Goal: Communication & Community: Answer question/provide support

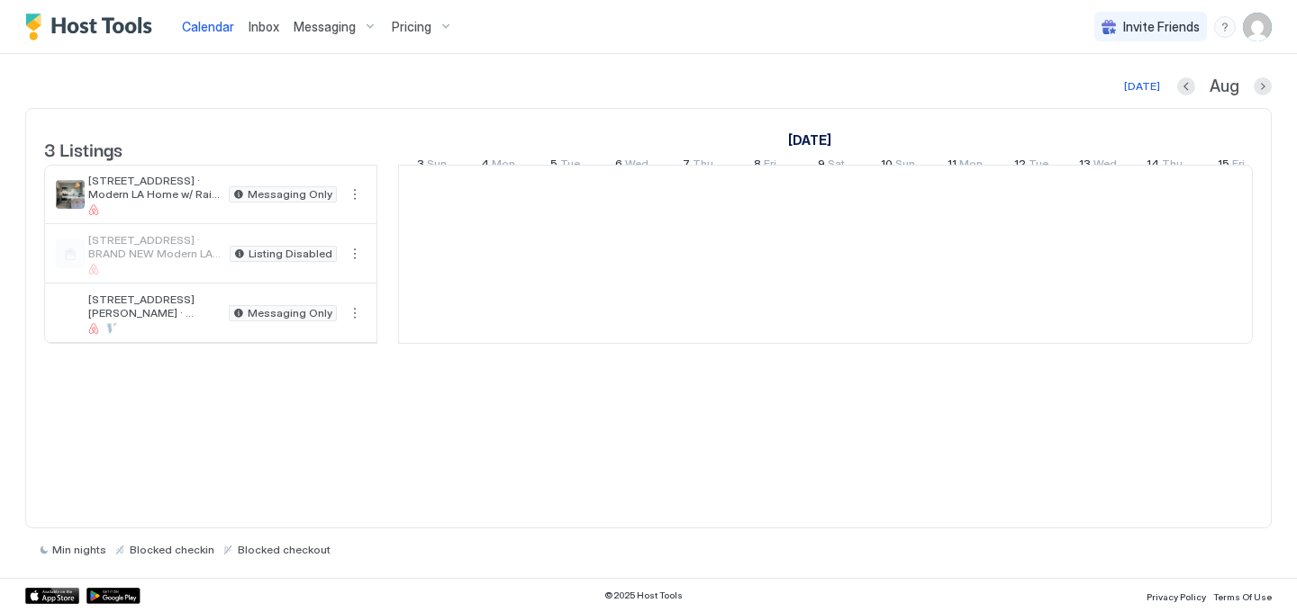
scroll to position [0, 1000]
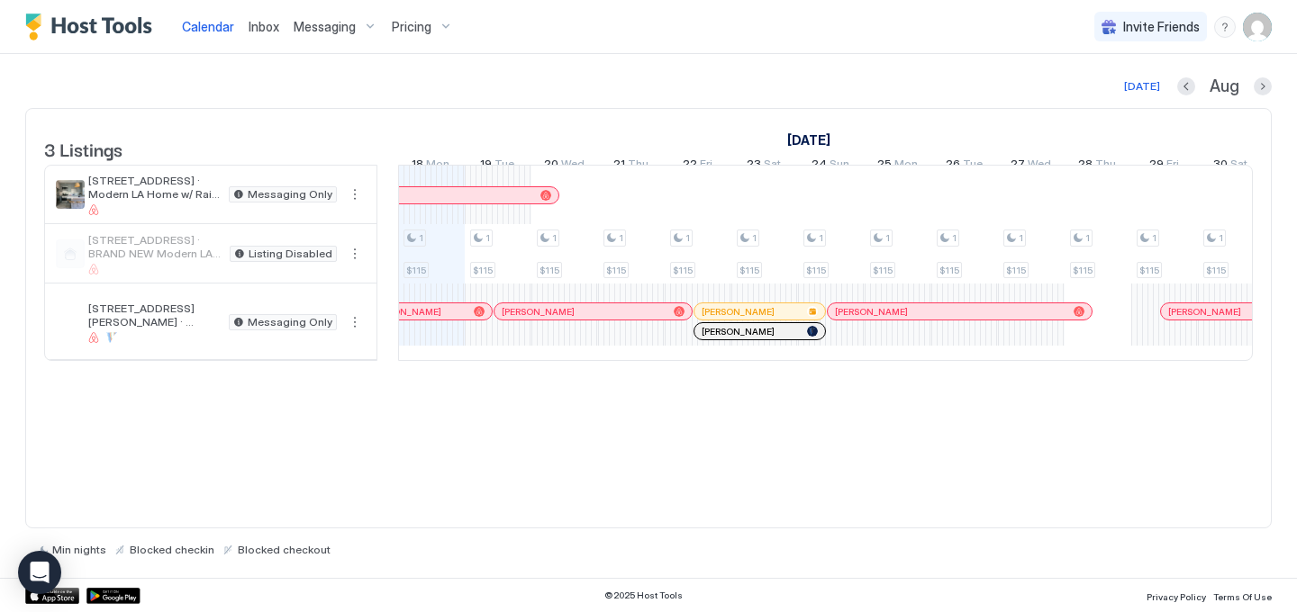
click at [313, 22] on span "Messaging" at bounding box center [325, 27] width 62 height 16
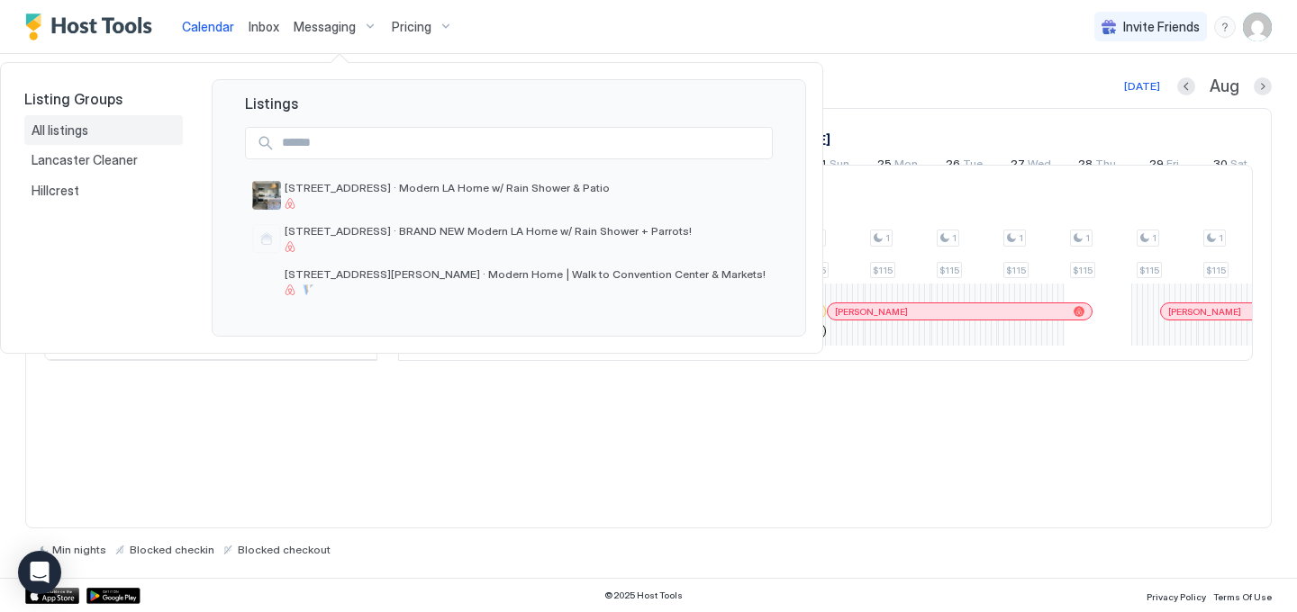
click at [50, 140] on div "All listings" at bounding box center [103, 130] width 158 height 31
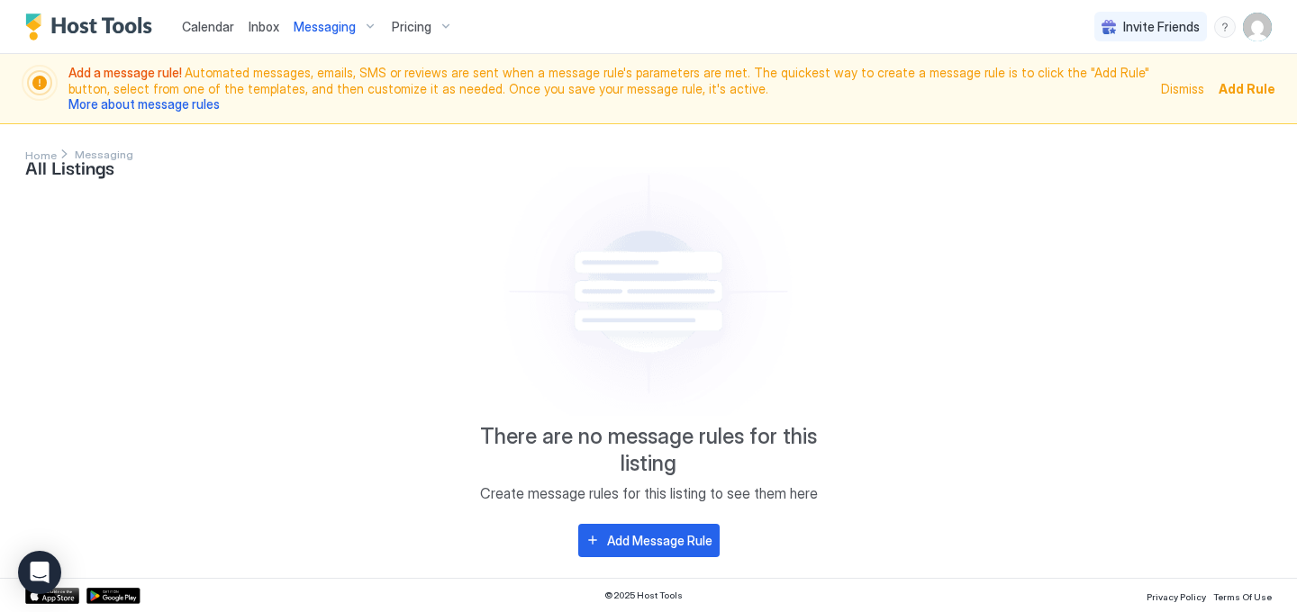
click at [271, 23] on span "Inbox" at bounding box center [264, 26] width 31 height 15
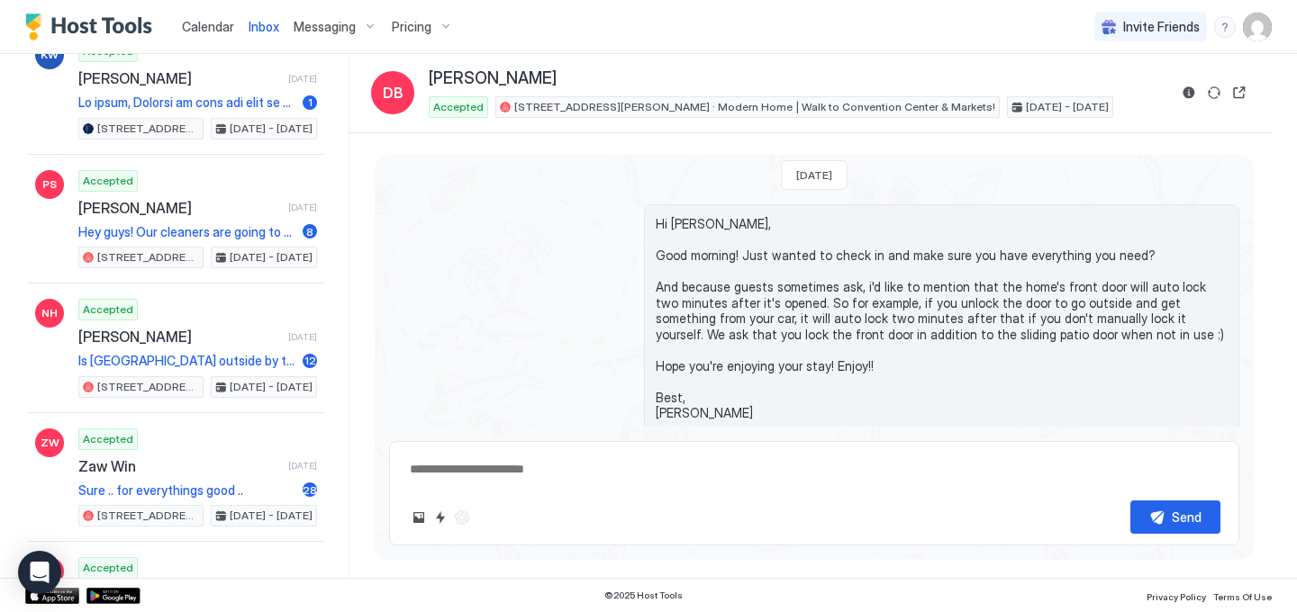
scroll to position [1558, 0]
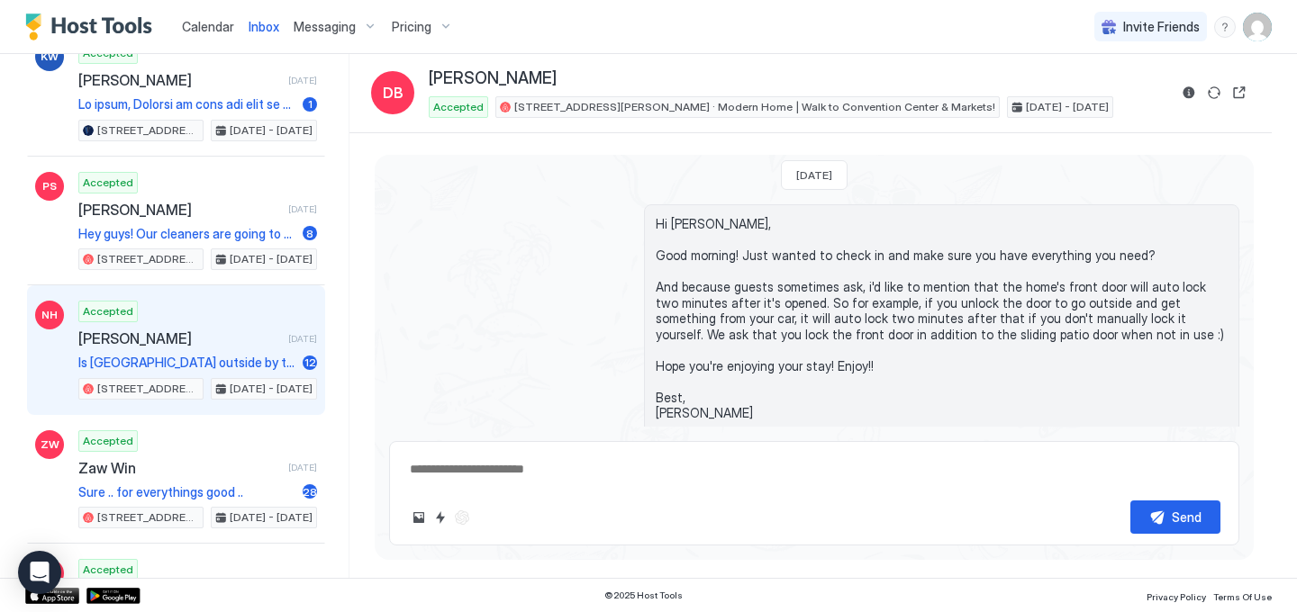
click at [194, 328] on div "Accepted [PERSON_NAME] [DATE] Is [GEOGRAPHIC_DATA] outside by the gate? [STREET…" at bounding box center [197, 350] width 239 height 99
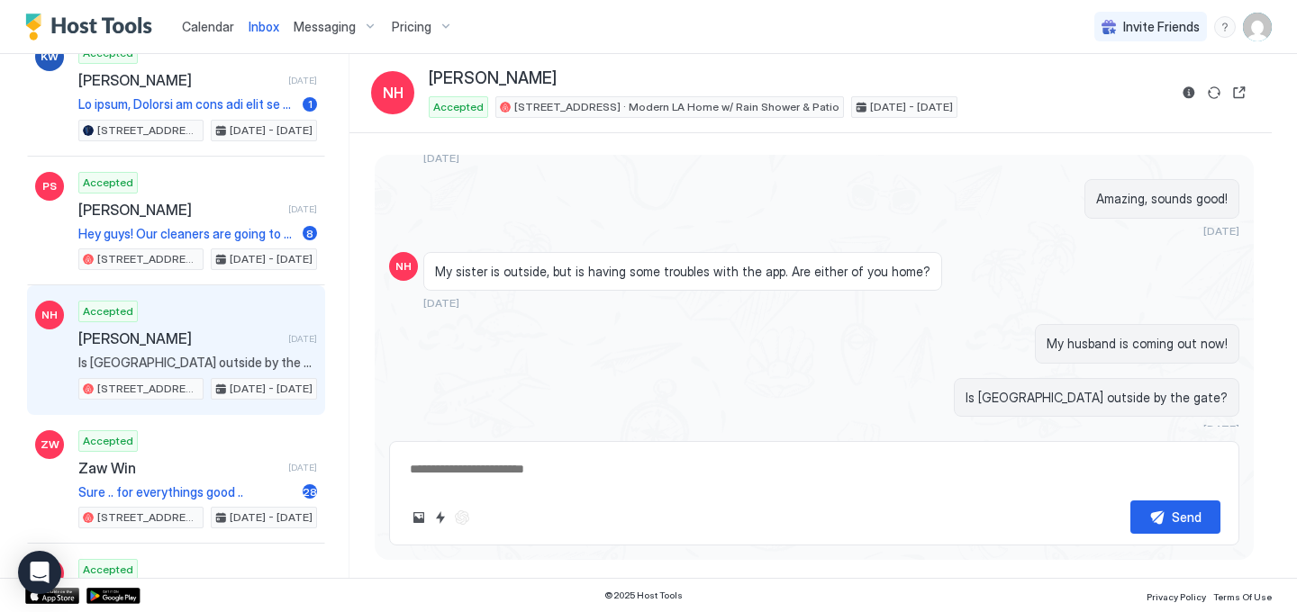
click at [1120, 453] on div "Scheduled Messages" at bounding box center [1157, 462] width 122 height 19
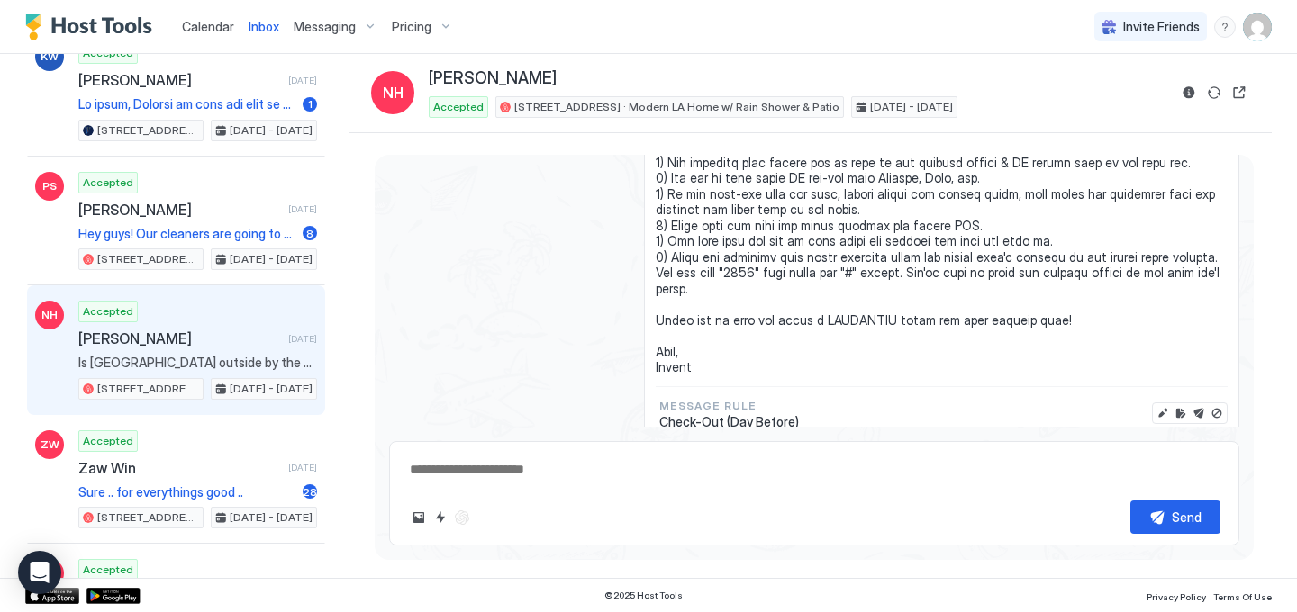
scroll to position [4672, 0]
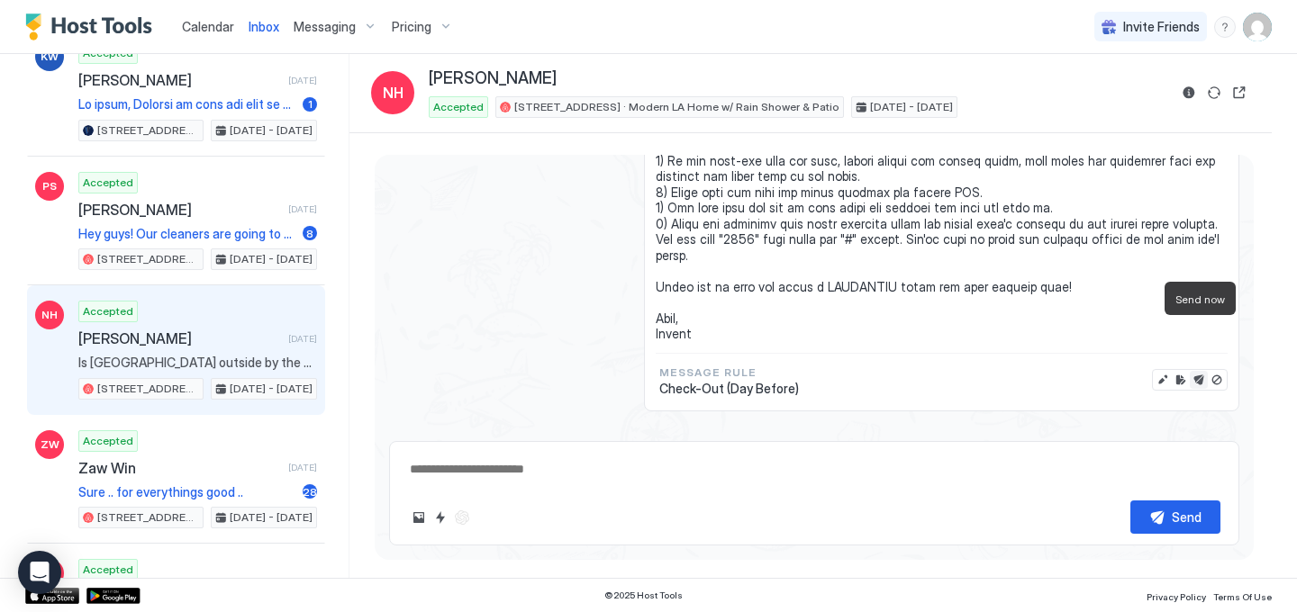
click at [1199, 371] on button "Send now" at bounding box center [1198, 380] width 18 height 18
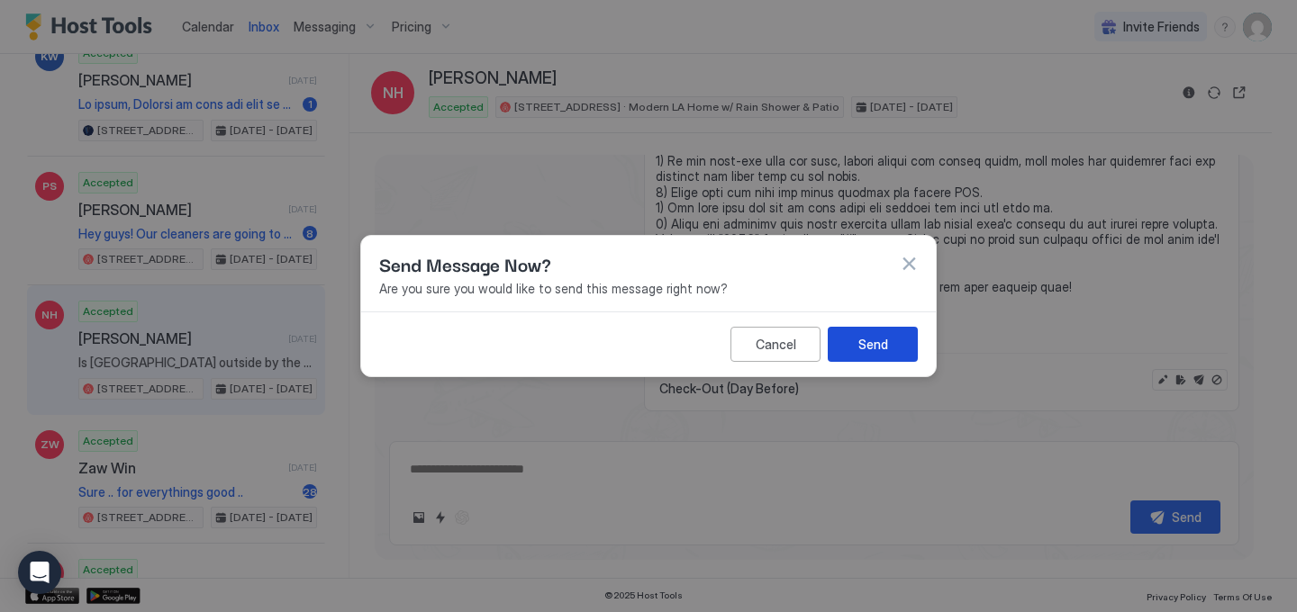
click at [872, 348] on div "Send" at bounding box center [873, 344] width 30 height 19
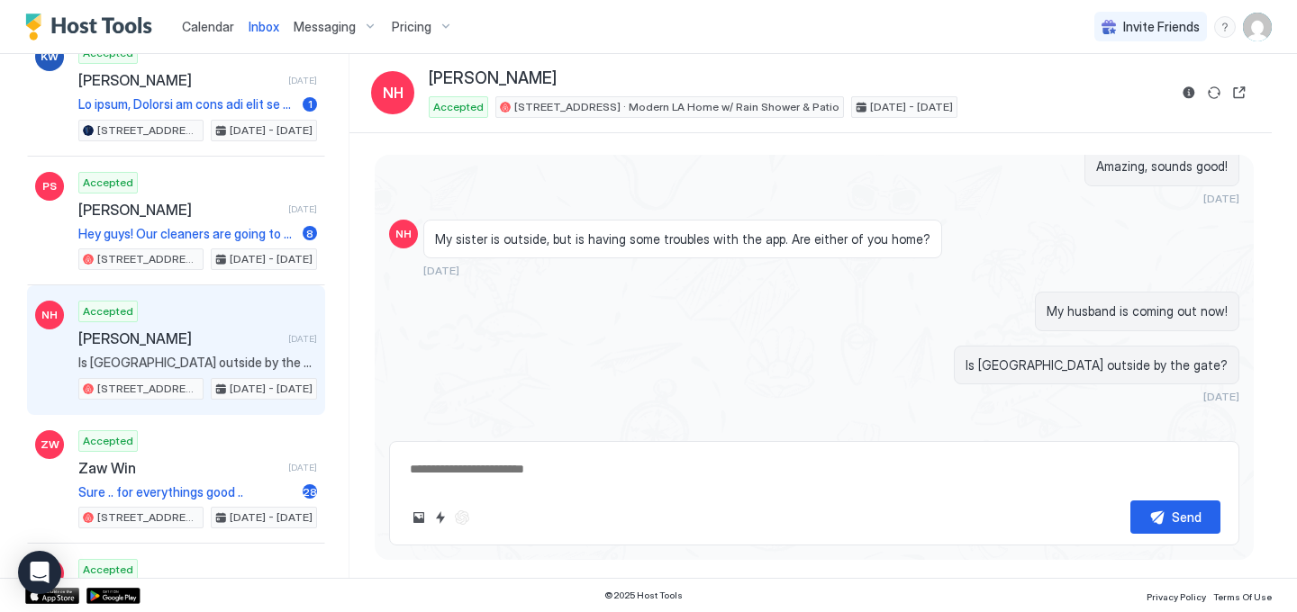
scroll to position [4061, 0]
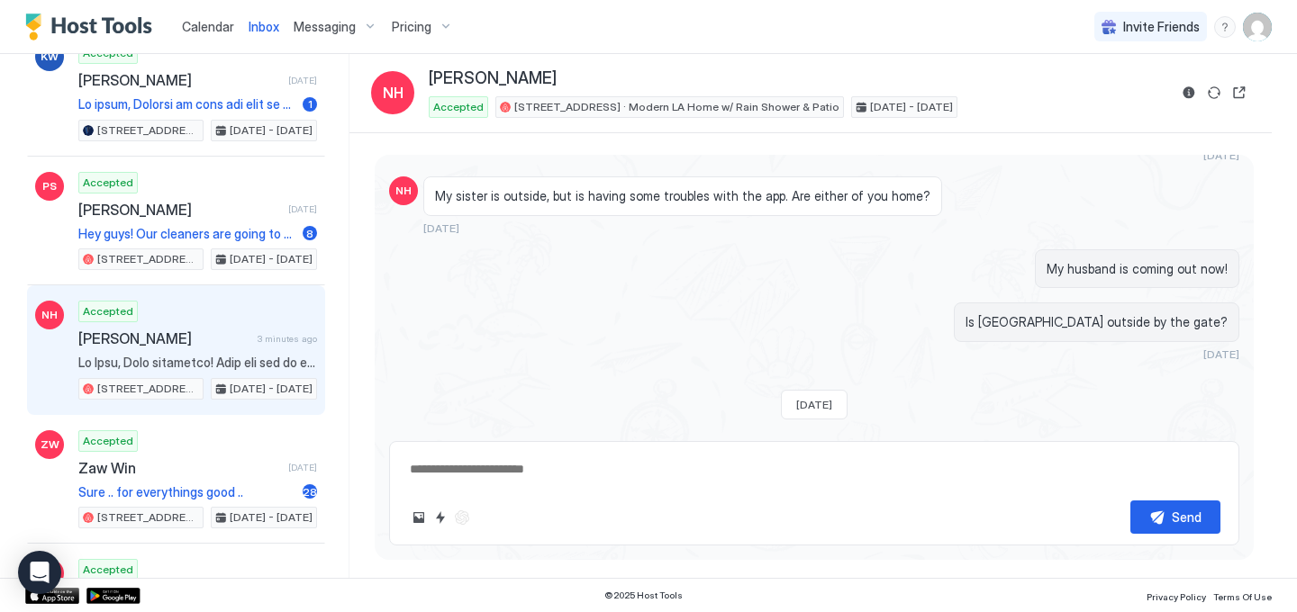
type textarea "*"
